Goal: Navigation & Orientation: Find specific page/section

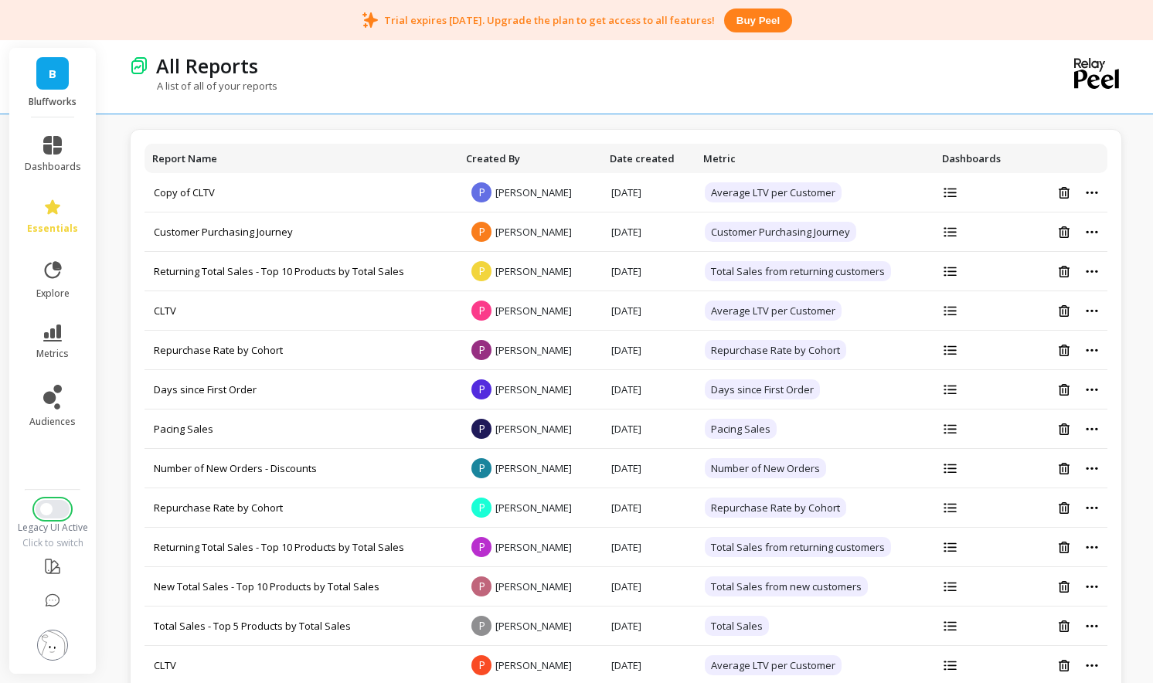
click at [54, 515] on button "Switch to New UI" at bounding box center [53, 509] width 34 height 19
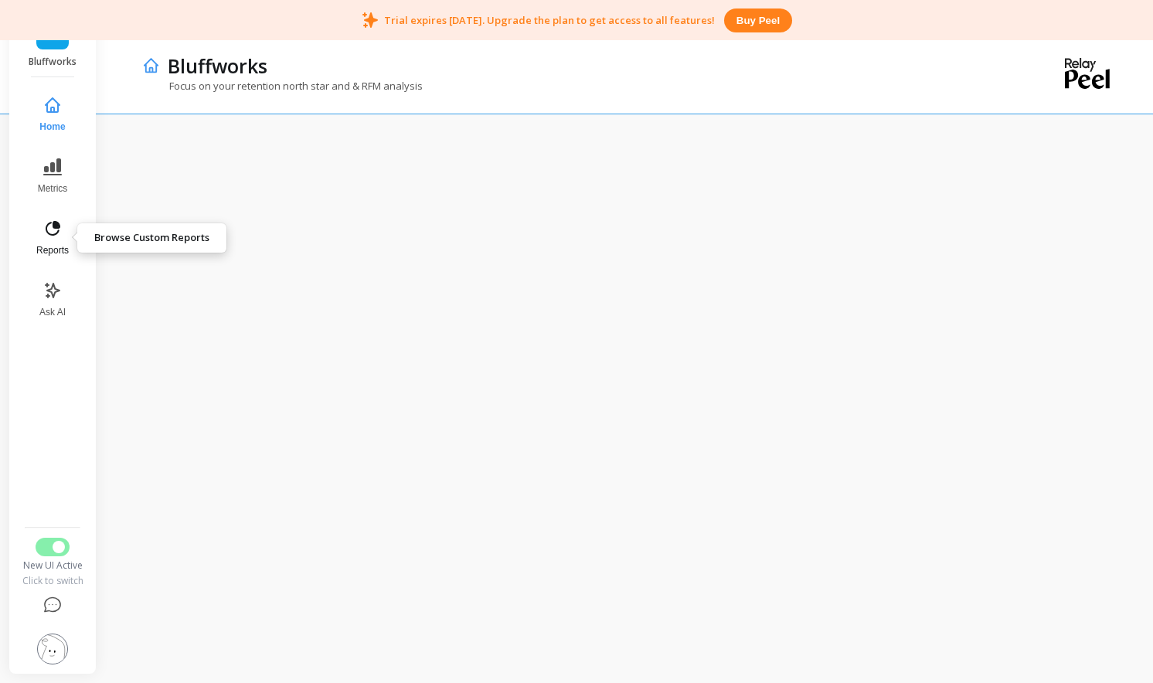
click at [44, 238] on button "Reports" at bounding box center [52, 238] width 51 height 56
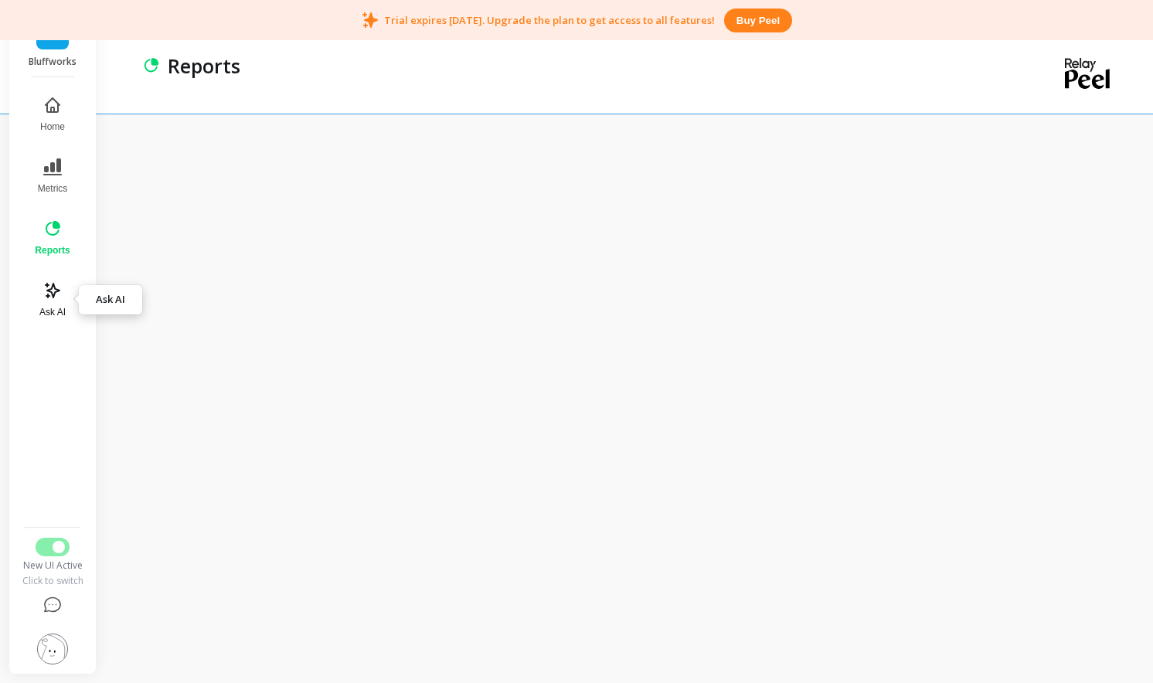
click at [52, 286] on icon at bounding box center [53, 291] width 14 height 14
